Goal: Task Accomplishment & Management: Use online tool/utility

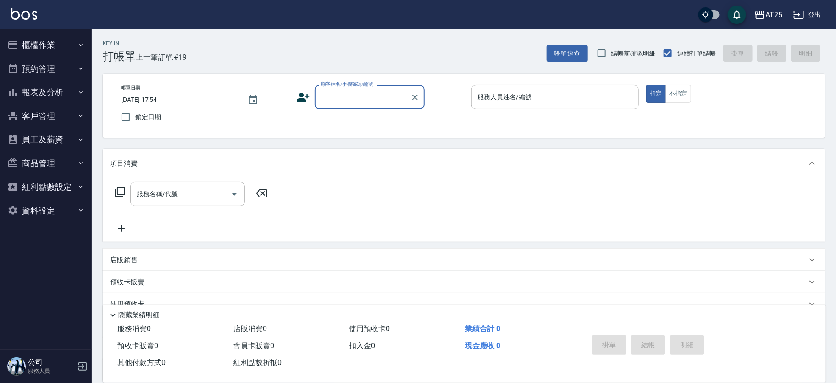
click at [518, 111] on p at bounding box center [556, 114] width 168 height 10
click at [525, 94] on div "服務人員姓名/編號 服務人員姓名/編號" at bounding box center [556, 97] width 168 height 24
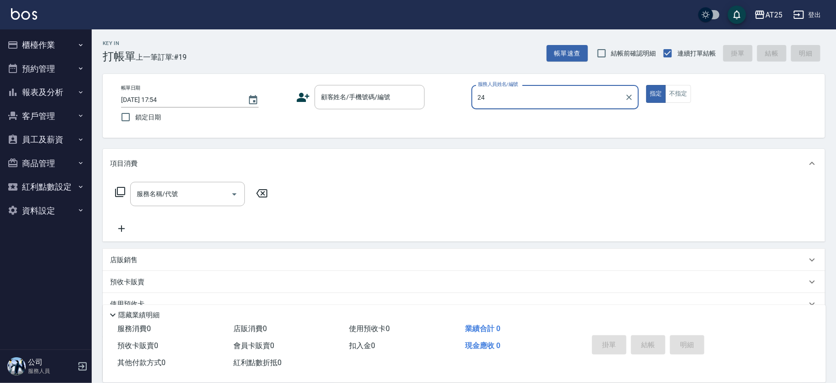
type input "Ivy-24"
type button "true"
click at [366, 90] on div "顧客姓名/手機號碼/編號" at bounding box center [370, 97] width 110 height 24
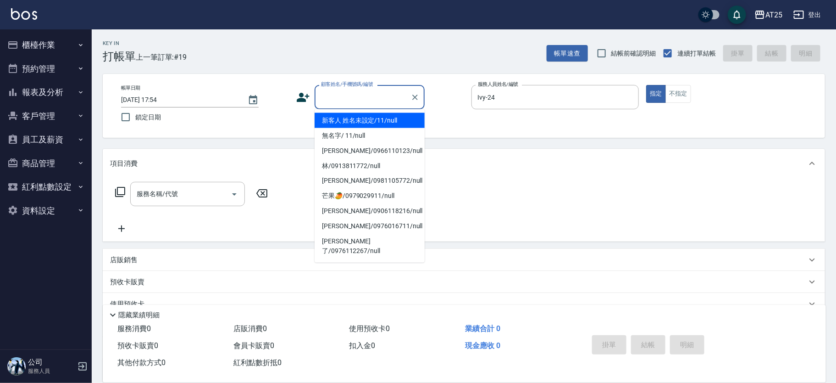
click at [350, 123] on li "新客人 姓名未設定/11/null" at bounding box center [370, 120] width 110 height 15
type input "新客人 姓名未設定/11/null"
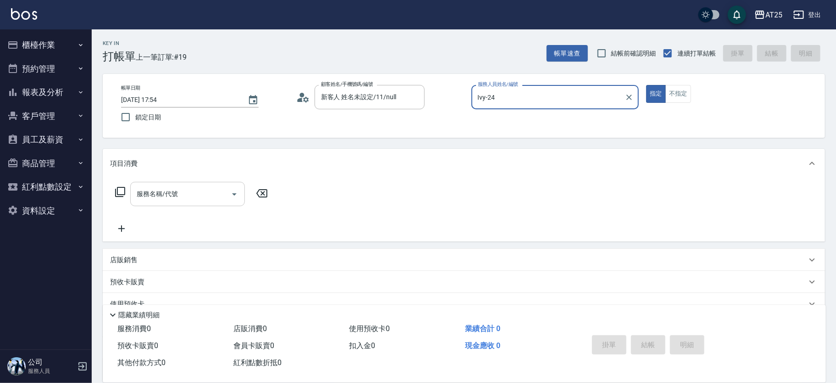
click at [172, 195] on input "服務名稱/代號" at bounding box center [180, 194] width 93 height 16
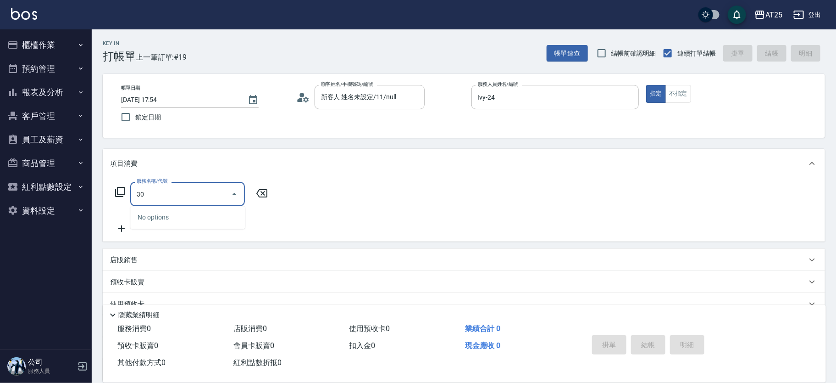
type input "301"
click at [178, 211] on span "燙髮 - 1500" at bounding box center [187, 217] width 115 height 15
type input "150"
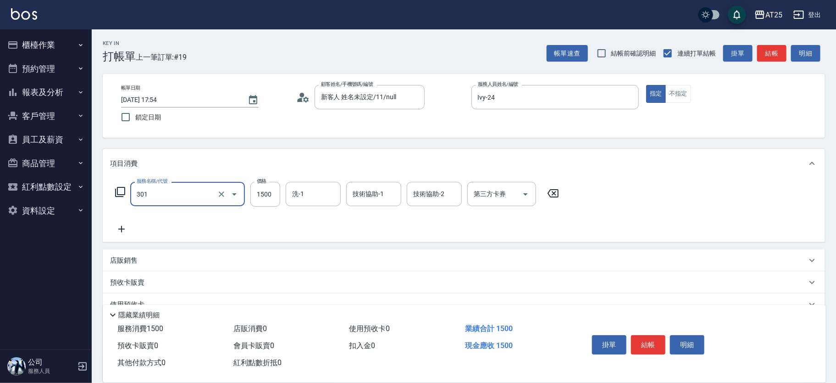
type input "燙髮(301)"
click at [139, 226] on div "服務名稱/代號 燙髮(301) 服務名稱/代號 價格 1500 價格 洗-1 洗-1 技術協助-1 技術協助-1 技術協助-2 技術協助-2 第三方卡券 第三…" at bounding box center [337, 208] width 455 height 53
click at [128, 226] on icon at bounding box center [121, 228] width 23 height 11
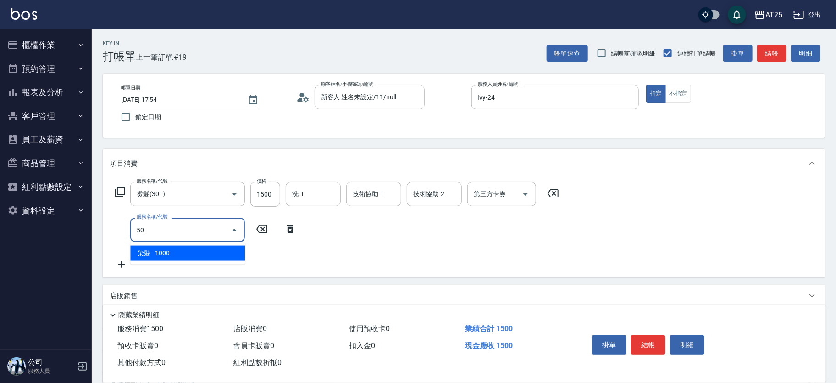
type input "501"
click at [174, 248] on span "染髮 - 1000" at bounding box center [187, 252] width 115 height 15
type input "250"
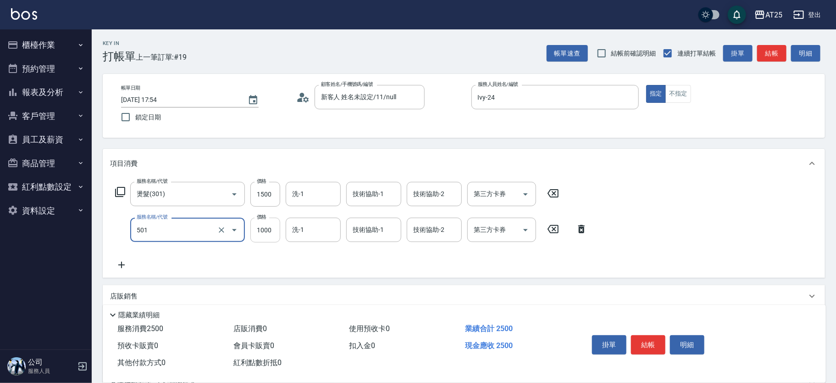
type input "染髮(501)"
click at [267, 228] on input "1000" at bounding box center [265, 229] width 30 height 25
type input "150"
type input "20"
type input "170"
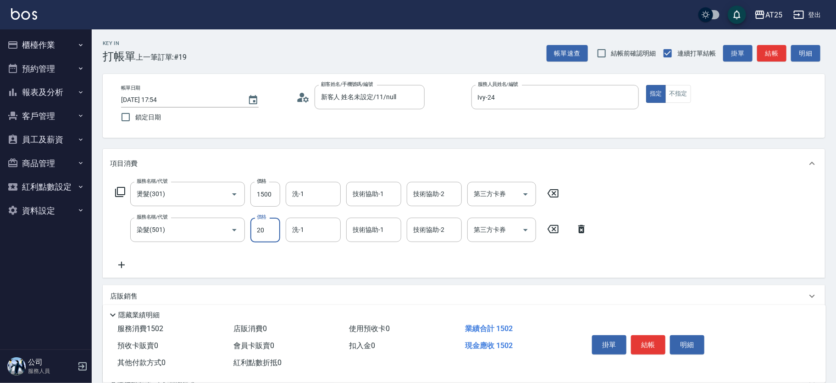
type input "200"
type input "350"
type input "2000"
click at [119, 265] on icon at bounding box center [121, 264] width 23 height 11
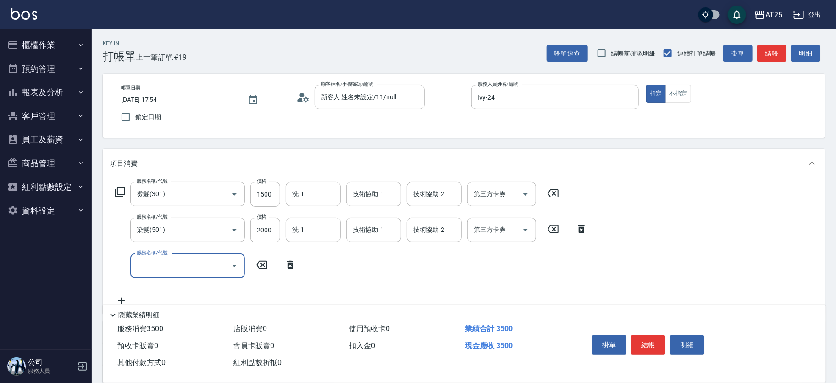
click at [167, 259] on div "服務名稱/代號 服務名稱/代號" at bounding box center [187, 265] width 115 height 24
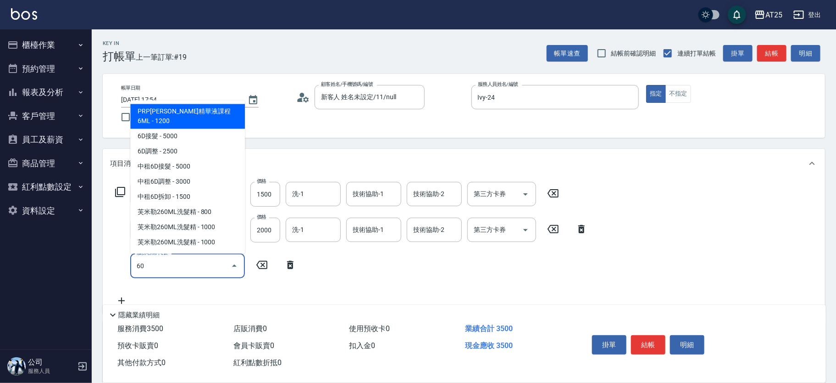
type input "601"
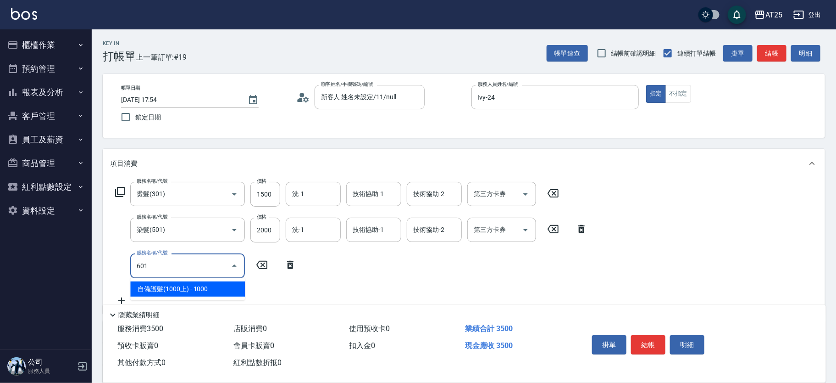
click at [196, 275] on div "601 服務名稱/代號" at bounding box center [187, 265] width 115 height 24
click at [200, 284] on span "自備護髮(1000上) - 1000" at bounding box center [187, 288] width 115 height 15
type input "450"
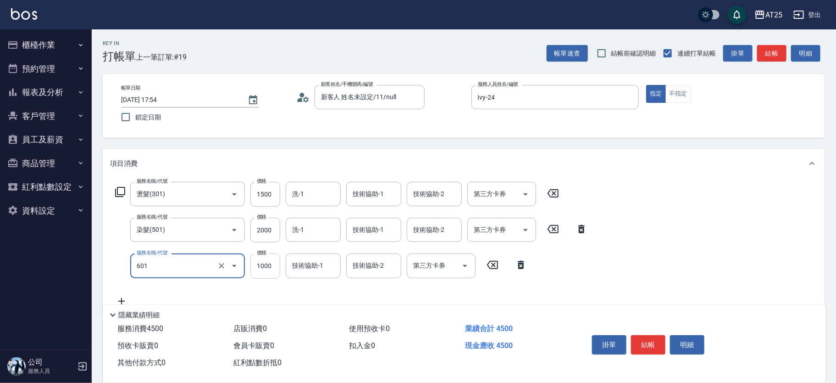
type input "自備護髮(1000上)(601)"
drag, startPoint x: 264, startPoint y: 268, endPoint x: 275, endPoint y: 265, distance: 11.5
click at [265, 268] on input "1000" at bounding box center [265, 265] width 30 height 25
type input "350"
type input "25"
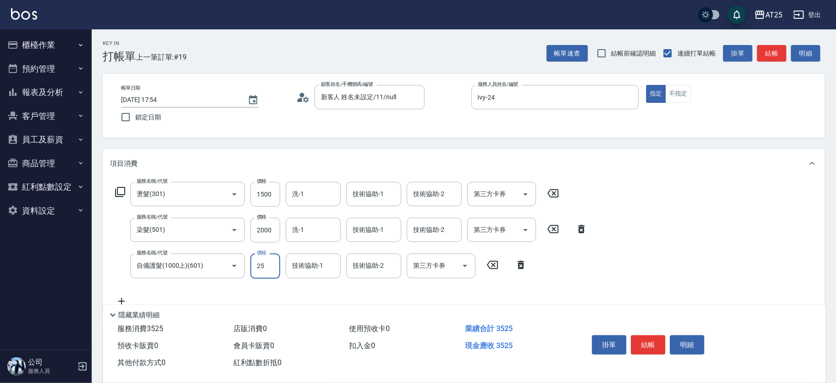
type input "370"
type input "250"
type input "600"
type input "2500"
click at [269, 195] on input "1500" at bounding box center [265, 194] width 30 height 25
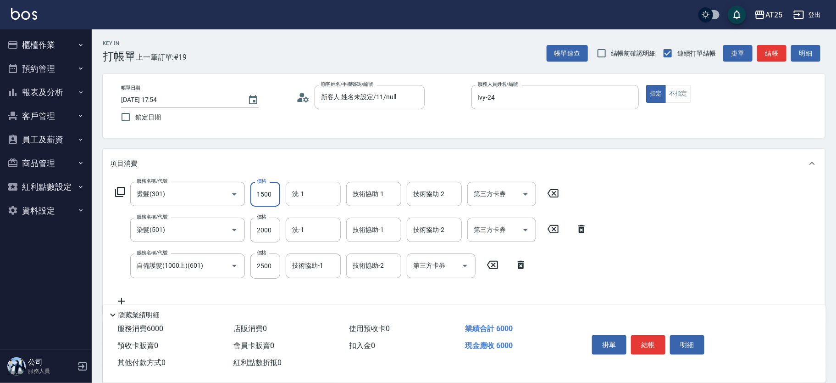
type input "450"
type input "20"
type input "470"
type input "200"
type input "650"
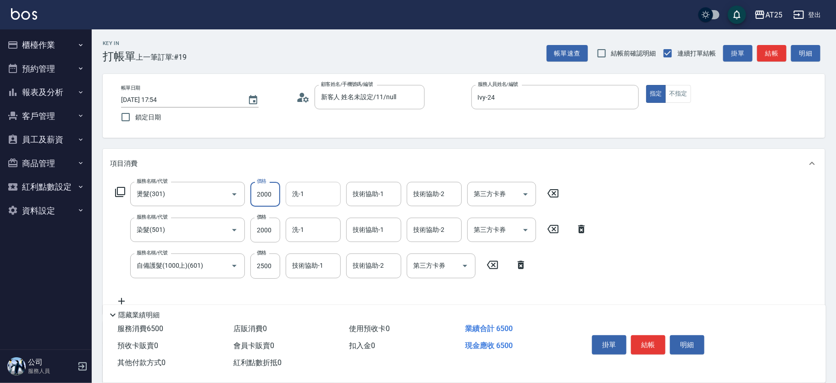
type input "2000"
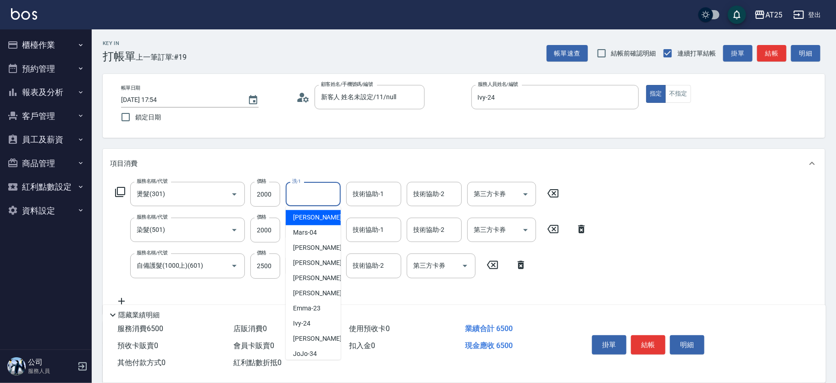
click at [307, 194] on input "洗-1" at bounding box center [313, 194] width 47 height 16
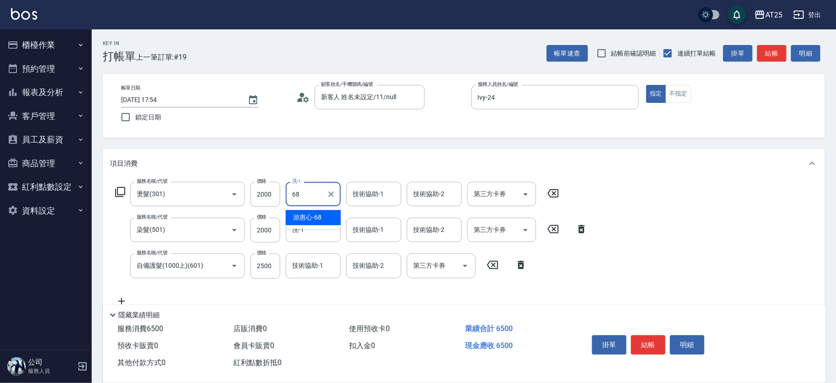
click at [313, 208] on ul "[PERSON_NAME]-68" at bounding box center [313, 217] width 55 height 22
click at [319, 213] on span "[PERSON_NAME]-68" at bounding box center [307, 217] width 28 height 10
drag, startPoint x: 181, startPoint y: 183, endPoint x: 134, endPoint y: 190, distance: 47.2
click at [134, 189] on div "燙髮(301) 服務名稱/代號" at bounding box center [187, 194] width 115 height 24
type input "[PERSON_NAME]-68"
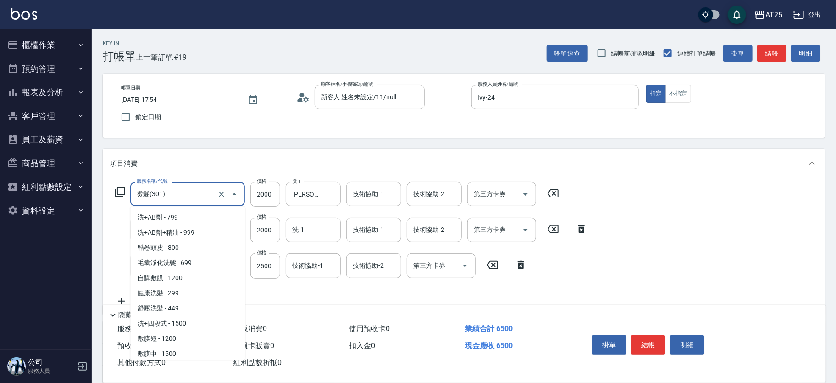
drag, startPoint x: 166, startPoint y: 197, endPoint x: 127, endPoint y: 195, distance: 39.5
click at [127, 195] on div "服務名稱/代號 燙髮(301) 服務名稱/代號 價格 2000 價格 洗-1 [PERSON_NAME]-68 洗-1 技術協助-1 技術協助-1 技術協助-…" at bounding box center [337, 194] width 455 height 25
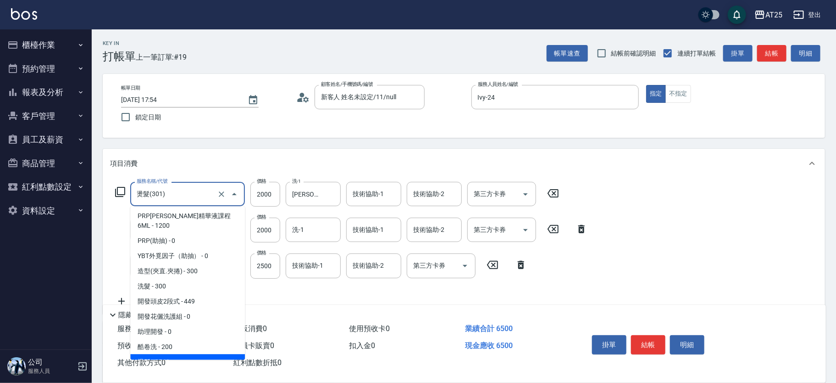
type input "450"
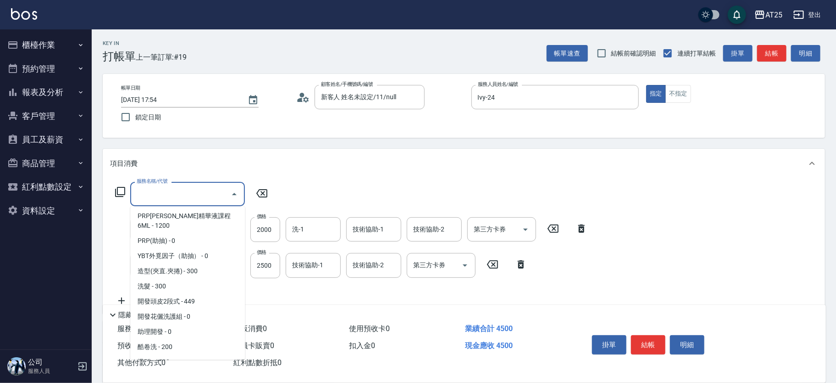
scroll to position [3, 0]
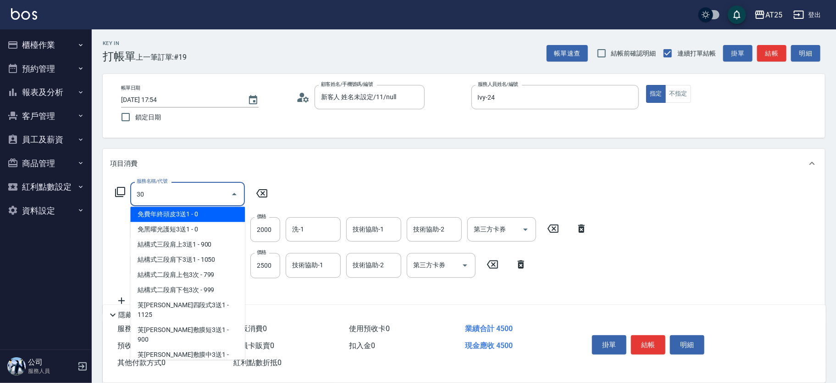
type input "303"
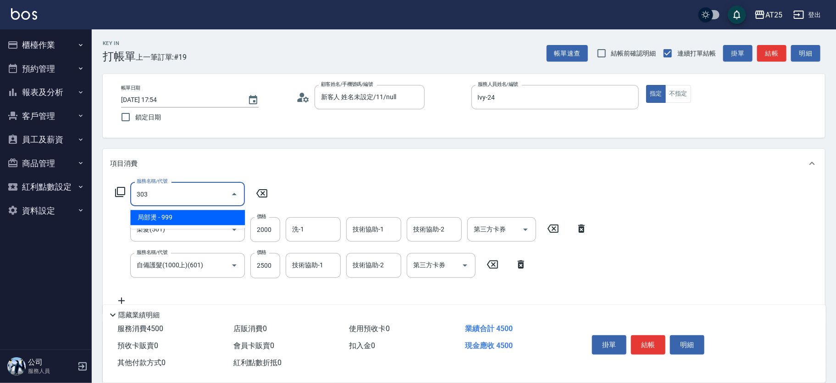
click at [188, 214] on span "局部燙 - 999" at bounding box center [187, 217] width 115 height 15
type input "540"
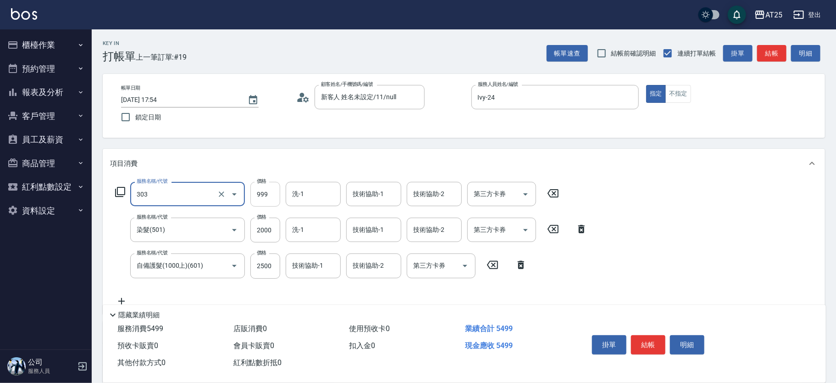
type input "局部燙(303)"
click at [258, 198] on input "999" at bounding box center [265, 194] width 30 height 25
click at [272, 197] on input "999" at bounding box center [265, 194] width 30 height 25
type input "450"
type input "20"
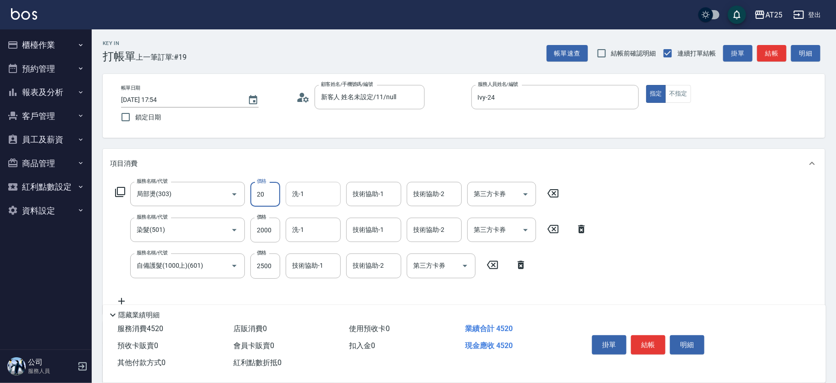
type input "470"
type input "200"
type input "650"
type input "2000"
click at [316, 197] on input "洗-1" at bounding box center [313, 194] width 47 height 16
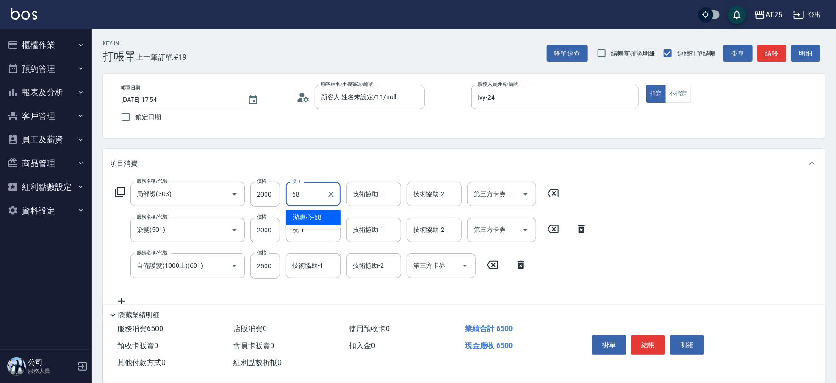
click at [324, 216] on div "[PERSON_NAME]-68" at bounding box center [313, 217] width 55 height 15
type input "[PERSON_NAME]-68"
click at [364, 200] on input "技術協助-1" at bounding box center [373, 194] width 47 height 16
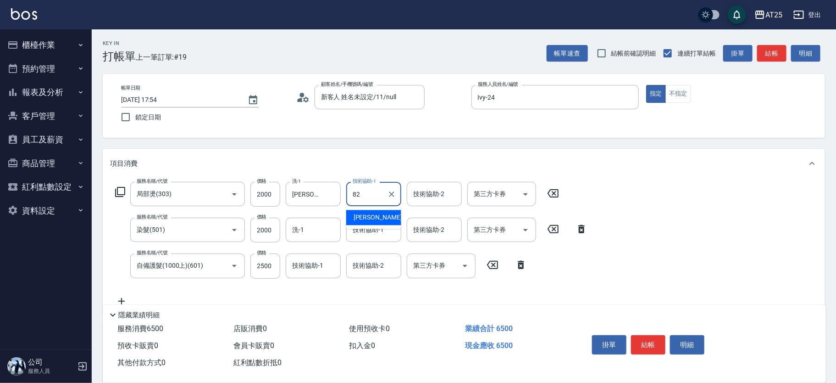
click at [367, 211] on div "小曼 -82" at bounding box center [373, 217] width 55 height 15
type input "小曼-82"
click at [371, 232] on input "技術協助-1" at bounding box center [373, 230] width 47 height 16
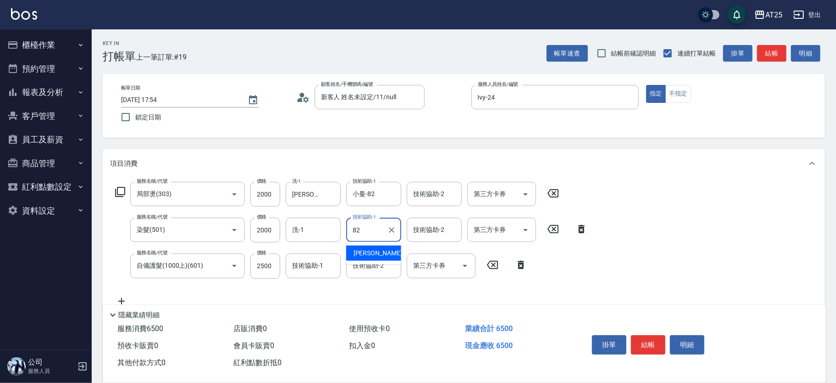
drag, startPoint x: 368, startPoint y: 244, endPoint x: 367, endPoint y: 250, distance: 6.1
click at [367, 250] on span "小曼 -82" at bounding box center [383, 253] width 58 height 10
type input "小曼-82"
click at [367, 260] on div "技術協助-2 技術協助-2" at bounding box center [373, 265] width 55 height 24
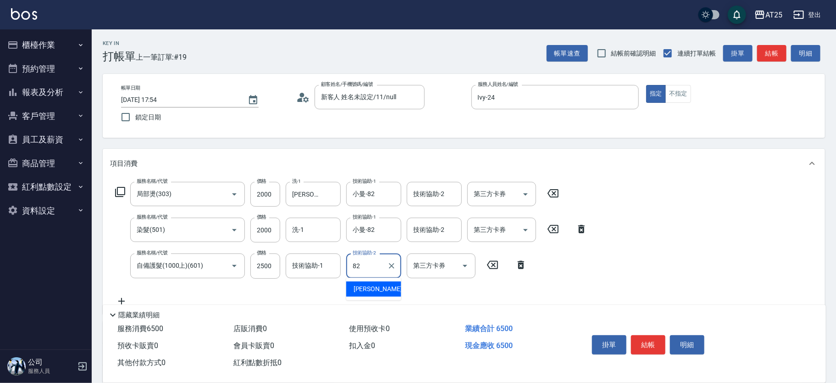
click at [368, 285] on div "小曼 -82" at bounding box center [373, 288] width 55 height 15
type input "小曼-82"
click at [654, 341] on button "結帳" at bounding box center [648, 344] width 34 height 19
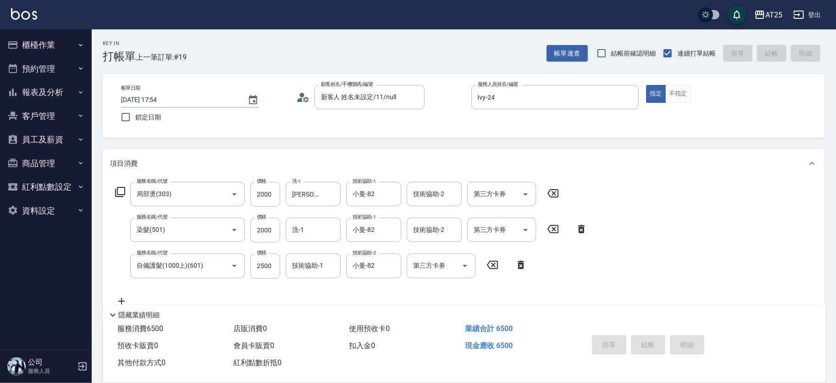
type input "[DATE] 18:43"
type input "0"
